Goal: Task Accomplishment & Management: Use online tool/utility

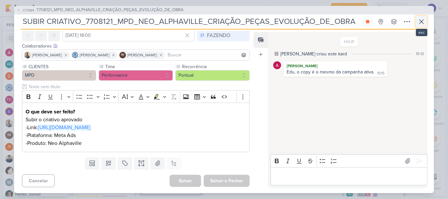
scroll to position [623, 0]
click at [425, 17] on button at bounding box center [421, 22] width 12 height 12
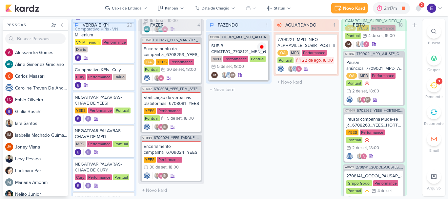
click at [271, 114] on div "VERBA E KPI 20 Mover Para Esquerda Mover Para Direita [GEOGRAPHIC_DATA] Bater v…" at bounding box center [245, 107] width 349 height 177
click at [420, 6] on span "2" at bounding box center [421, 4] width 2 height 5
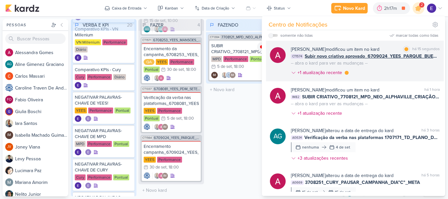
click at [416, 58] on span "Subir novo criativo aprovado_6709024_YEES_PARQUE_BUENA_VISTA_NOVA_CAMPANHA_TEAS…" at bounding box center [371, 56] width 135 height 7
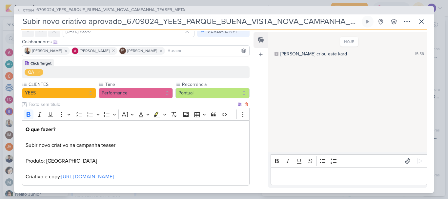
scroll to position [0, 0]
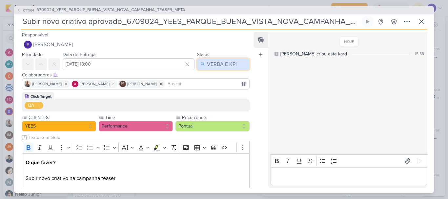
click at [218, 68] on div "VERBA E KPI" at bounding box center [222, 64] width 30 height 8
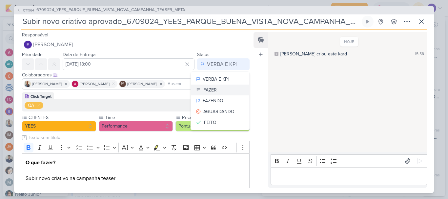
click at [220, 92] on button "FAZER" at bounding box center [220, 90] width 58 height 11
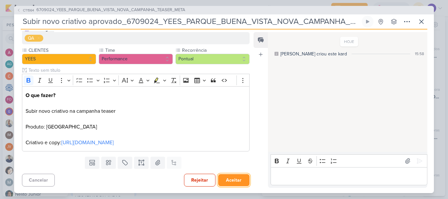
click at [235, 176] on button "Aceitar" at bounding box center [233, 180] width 31 height 12
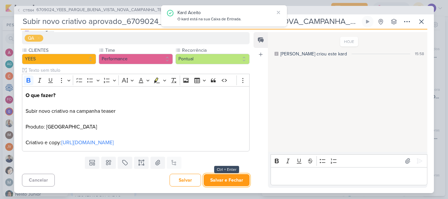
click at [236, 178] on button "Salvar e Fechar" at bounding box center [227, 180] width 46 height 12
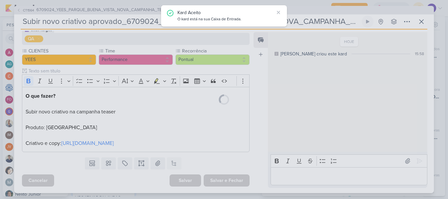
scroll to position [67, 0]
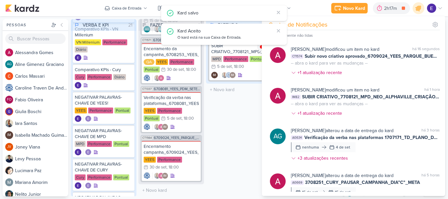
click at [250, 147] on div "FAZENDO 1 Mover Para Esquerda Mover Para Direita [GEOGRAPHIC_DATA] CT1384 77081…" at bounding box center [239, 107] width 66 height 177
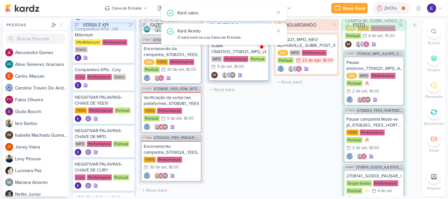
scroll to position [155, 0]
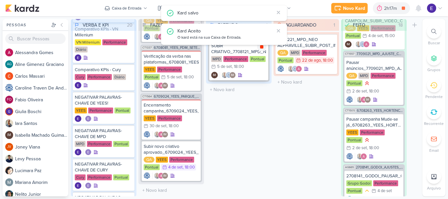
click at [262, 51] on div at bounding box center [261, 46] width 9 height 9
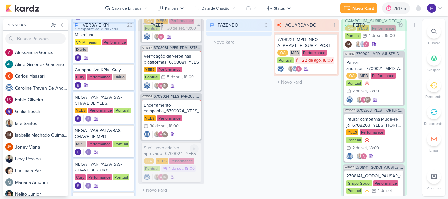
scroll to position [113, 0]
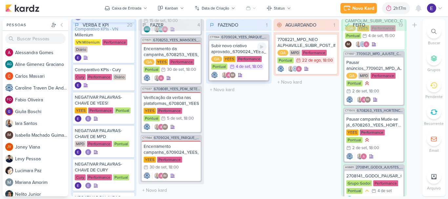
click at [252, 74] on div "IM" at bounding box center [238, 75] width 55 height 7
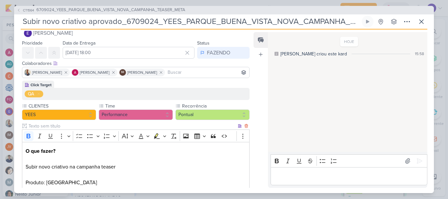
scroll to position [0, 0]
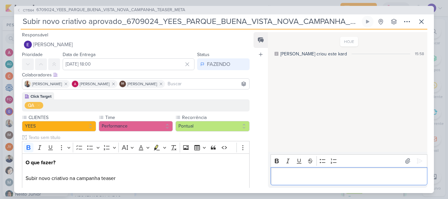
click at [298, 176] on p "Editor editing area: main" at bounding box center [349, 176] width 150 height 8
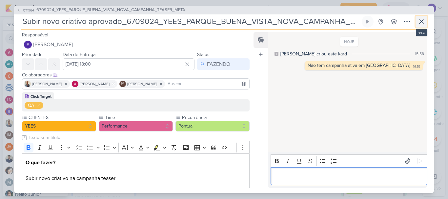
click at [423, 20] on icon at bounding box center [421, 22] width 8 height 8
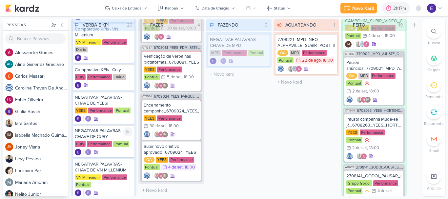
scroll to position [155, 0]
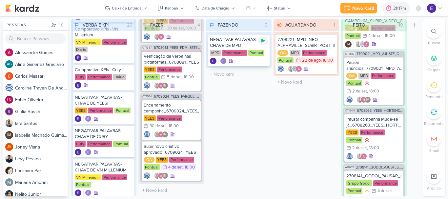
click at [262, 39] on icon at bounding box center [262, 41] width 3 height 4
click at [267, 123] on div "FAZENDO 1 Mover Para Esquerda Mover Para Direita [GEOGRAPHIC_DATA] NEGATIVAR PA…" at bounding box center [239, 107] width 66 height 177
click at [421, 4] on span "1" at bounding box center [421, 4] width 1 height 5
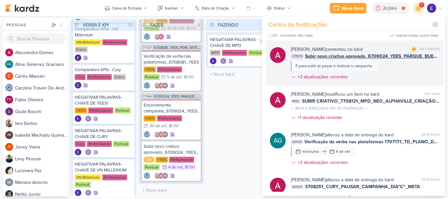
click at [416, 59] on span "Subir novo criativo aprovado_6709024_YEES_PARQUE_BUENA_VISTA_NOVA_CAMPANHA_TEAS…" at bounding box center [372, 56] width 135 height 7
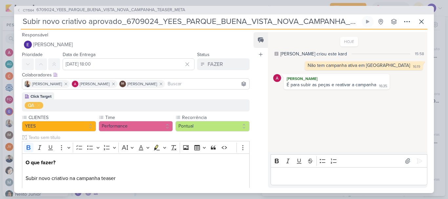
click at [328, 172] on p "Editor editing area: main" at bounding box center [349, 176] width 150 height 8
click at [419, 21] on icon at bounding box center [421, 22] width 8 height 8
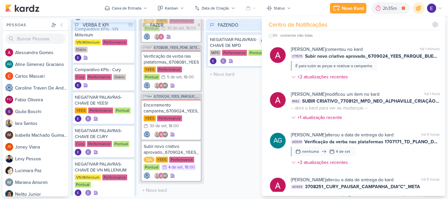
click at [239, 132] on div "FAZENDO 1 Mover Para Esquerda Mover Para Direita [GEOGRAPHIC_DATA] NEGATIVAR PA…" at bounding box center [239, 107] width 66 height 177
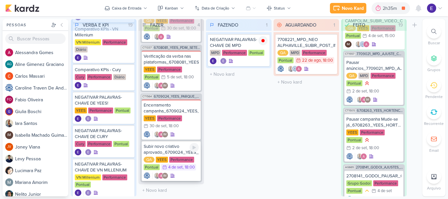
scroll to position [113, 0]
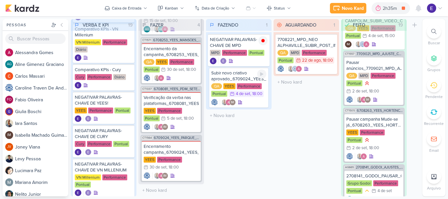
click at [253, 96] on div "4/9 [DATE] 18:00" at bounding box center [245, 93] width 35 height 7
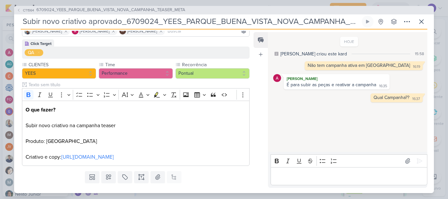
scroll to position [67, 0]
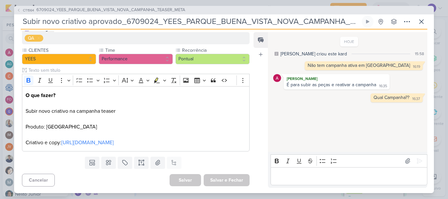
click at [315, 172] on p "Editor editing area: main" at bounding box center [349, 176] width 150 height 8
click at [415, 165] on button at bounding box center [419, 161] width 10 height 10
click at [345, 174] on p "Editor editing area: main" at bounding box center [349, 176] width 150 height 8
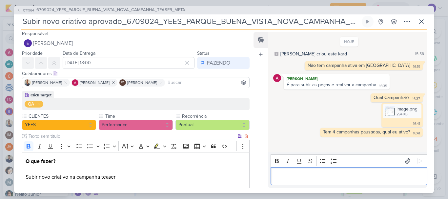
scroll to position [0, 0]
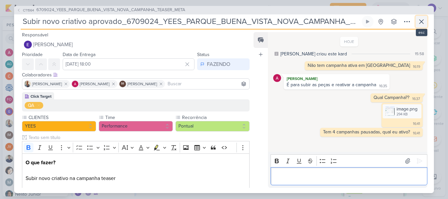
click at [423, 25] on icon at bounding box center [421, 22] width 8 height 8
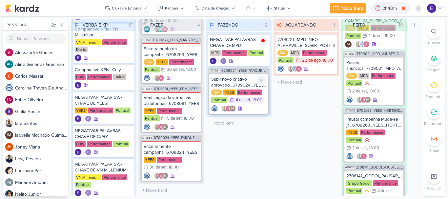
click at [247, 98] on div "4 de set" at bounding box center [243, 100] width 14 height 4
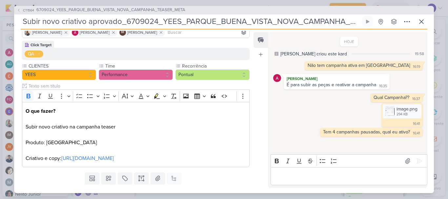
scroll to position [66, 0]
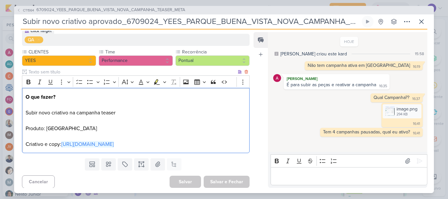
click at [166, 140] on p "O que fazer? Subir novo criativo na campanha teaser Produto: [GEOGRAPHIC_DATA] …" at bounding box center [136, 120] width 220 height 55
click at [114, 147] on link "[URL][DOMAIN_NAME]" at bounding box center [87, 144] width 52 height 7
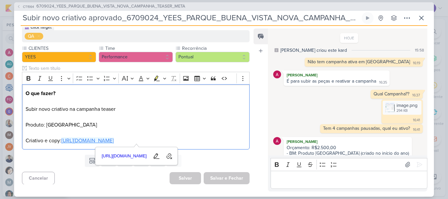
scroll to position [31, 0]
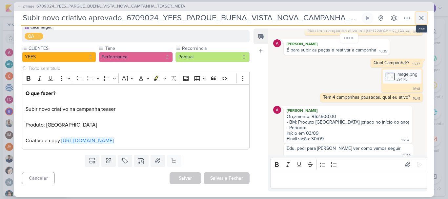
click at [424, 18] on icon at bounding box center [421, 18] width 8 height 8
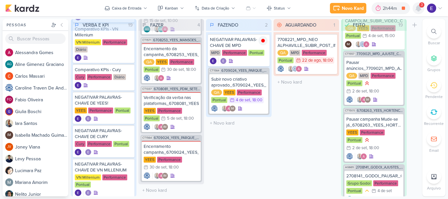
click at [418, 10] on icon at bounding box center [418, 8] width 5 height 6
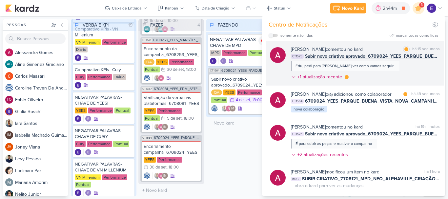
click at [415, 62] on div "[PERSON_NAME] comentou no kard marcar como lida há 15 segundos CT1575 Subir nov…" at bounding box center [365, 64] width 149 height 37
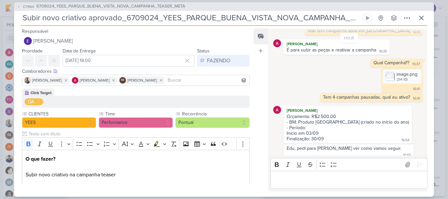
scroll to position [62, 0]
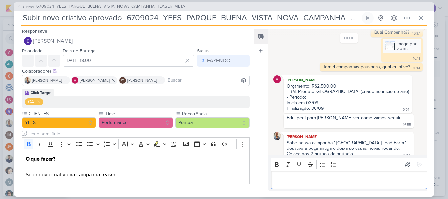
click at [380, 174] on div "Editor editing area: main" at bounding box center [348, 180] width 157 height 18
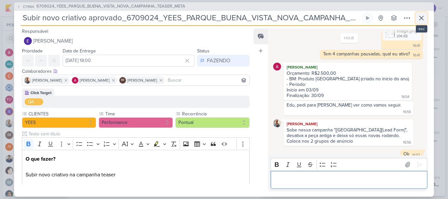
click at [422, 16] on icon at bounding box center [421, 18] width 8 height 8
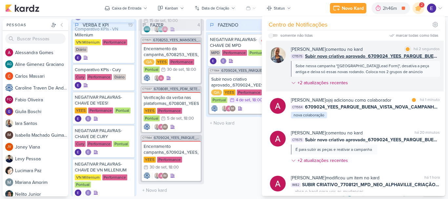
click at [430, 71] on div "Sobe nessa campanha "[[GEOGRAPHIC_DATA]][Lead Form]", desativa a peça antiga e …" at bounding box center [364, 69] width 139 height 12
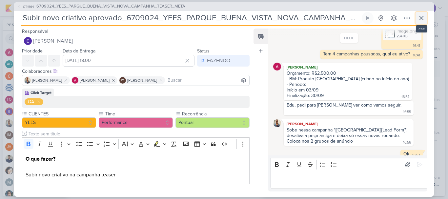
click at [420, 20] on icon at bounding box center [421, 18] width 8 height 8
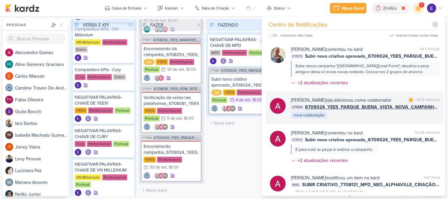
click at [418, 121] on div "[PERSON_NAME] o(a) adicionou como colaborador marcar como lida há 3 minutos CT1…" at bounding box center [355, 107] width 178 height 33
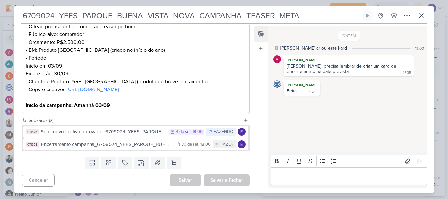
scroll to position [155, 0]
click at [423, 17] on icon at bounding box center [421, 16] width 4 height 4
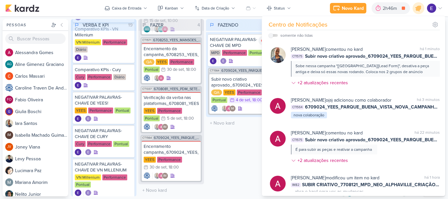
click at [231, 150] on div "FAZENDO 2 Mover Para Esquerda Mover Para Direita [GEOGRAPHIC_DATA] NEGATIVAR PA…" at bounding box center [239, 107] width 66 height 177
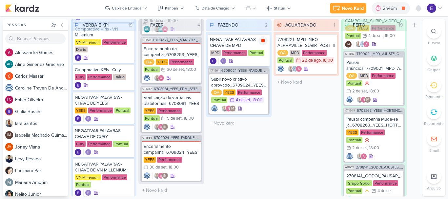
click at [265, 41] on icon at bounding box center [262, 40] width 5 height 5
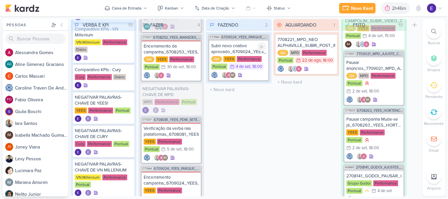
scroll to position [113, 0]
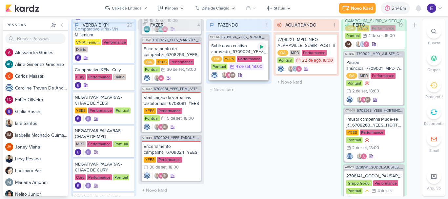
click at [261, 48] on icon at bounding box center [261, 47] width 3 height 4
click at [258, 76] on div "IM" at bounding box center [238, 75] width 55 height 7
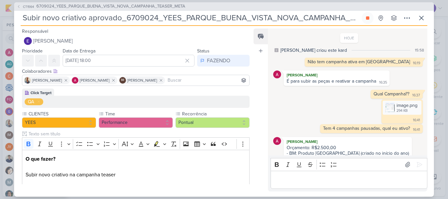
scroll to position [74, 0]
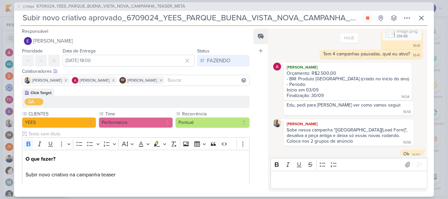
click at [204, 81] on input at bounding box center [207, 80] width 82 height 8
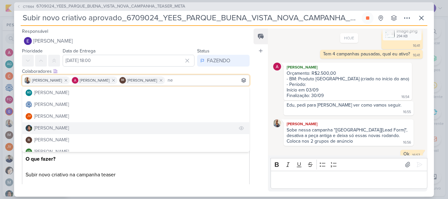
type input "ne"
click at [142, 123] on button "[PERSON_NAME]" at bounding box center [135, 128] width 227 height 12
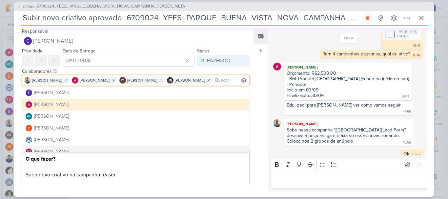
click at [255, 168] on div "Feed Atrelar email Solte o email para atrelar ao kard" at bounding box center [260, 110] width 14 height 163
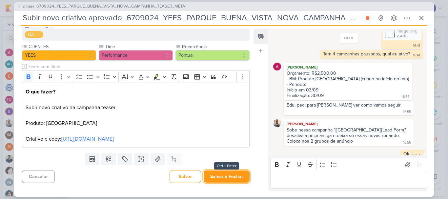
click at [231, 178] on button "Salvar e Fechar" at bounding box center [227, 176] width 46 height 12
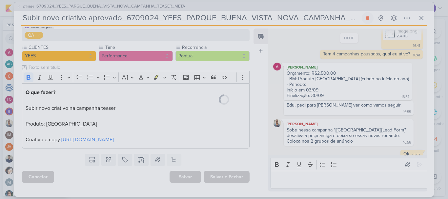
scroll to position [67, 0]
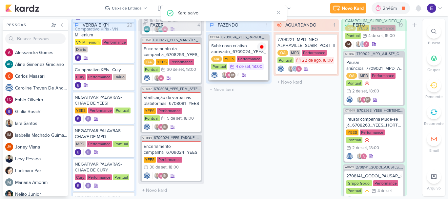
click at [262, 75] on div "IM +1" at bounding box center [238, 75] width 55 height 7
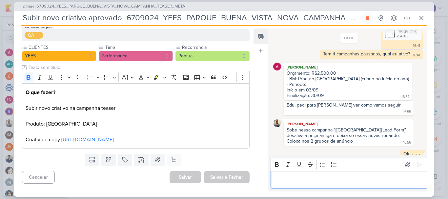
click at [317, 184] on div "Editor editing area: main" at bounding box center [348, 180] width 157 height 18
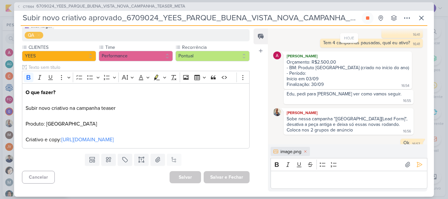
click at [415, 170] on div "Bold Italic Underline Strikethrough Bulleted List Numbered List" at bounding box center [349, 164] width 154 height 12
click at [416, 168] on icon at bounding box center [419, 164] width 7 height 7
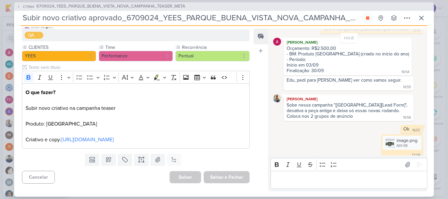
click at [316, 178] on p "Editor editing area: main" at bounding box center [349, 180] width 150 height 8
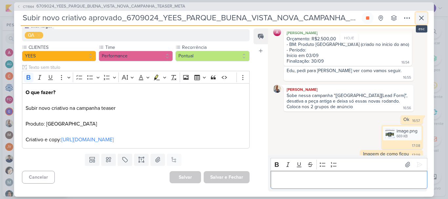
click at [422, 19] on icon at bounding box center [421, 18] width 8 height 8
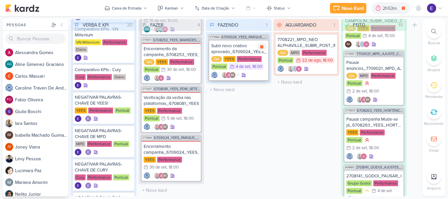
click at [250, 71] on div "Subir novo criativo aprovado_6709024_YEES_PARQUE_BUENA_VISTA_NOVA_CAMPANHA_TEAS…" at bounding box center [238, 60] width 59 height 40
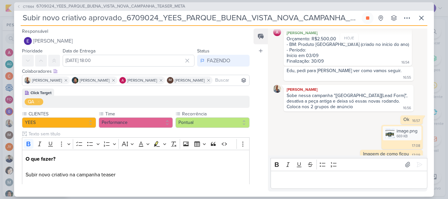
scroll to position [134, 0]
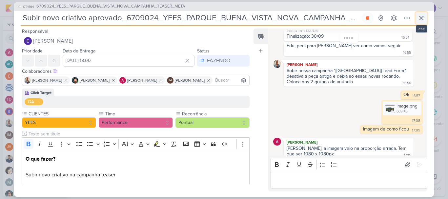
click at [420, 19] on icon at bounding box center [421, 18] width 4 height 4
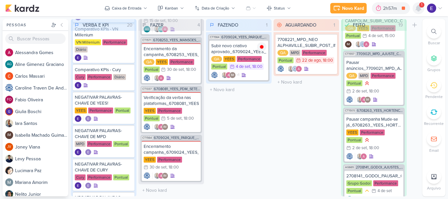
click at [420, 8] on icon at bounding box center [418, 8] width 5 height 6
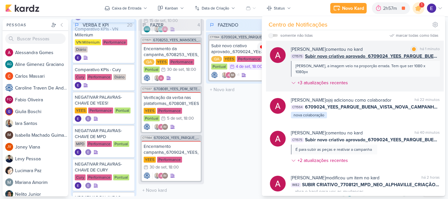
click at [410, 60] on div "[PERSON_NAME] comentou no kard marcar como lida há 1 minuto CT1575 Subir novo c…" at bounding box center [365, 67] width 149 height 43
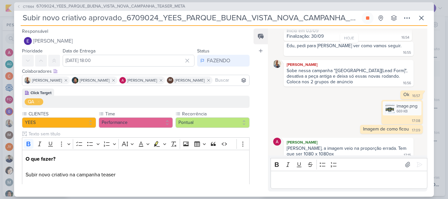
click at [415, 15] on div "Subir novo criativo aprovado_6709024_YEES_PARQUE_BUENA_VISTA_NOVA_CAMPANHA_TEAS…" at bounding box center [224, 19] width 406 height 14
click at [418, 15] on icon at bounding box center [421, 18] width 8 height 8
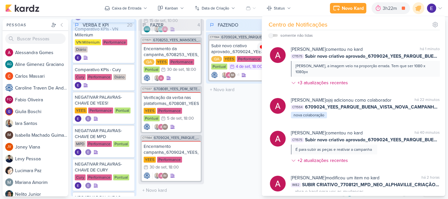
click at [238, 132] on div "FAZENDO 1 Mover Para Esquerda Mover Para Direita [GEOGRAPHIC_DATA] CT1564 67090…" at bounding box center [239, 107] width 66 height 177
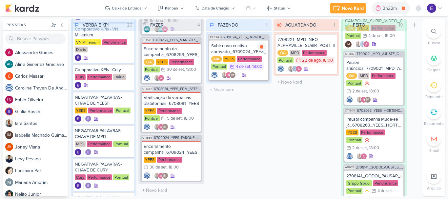
click at [249, 67] on div "4 de set" at bounding box center [243, 67] width 14 height 4
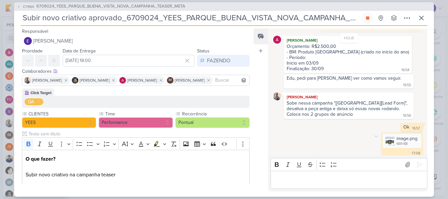
scroll to position [101, 0]
click at [369, 17] on icon at bounding box center [367, 17] width 3 height 3
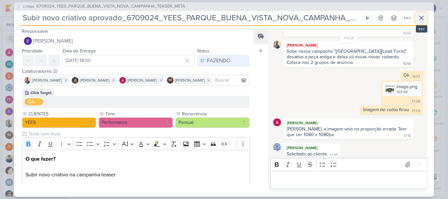
click at [422, 16] on icon at bounding box center [421, 18] width 8 height 8
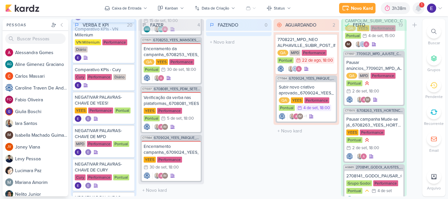
click at [421, 12] on div at bounding box center [418, 8] width 12 height 12
